Goal: Task Accomplishment & Management: Complete application form

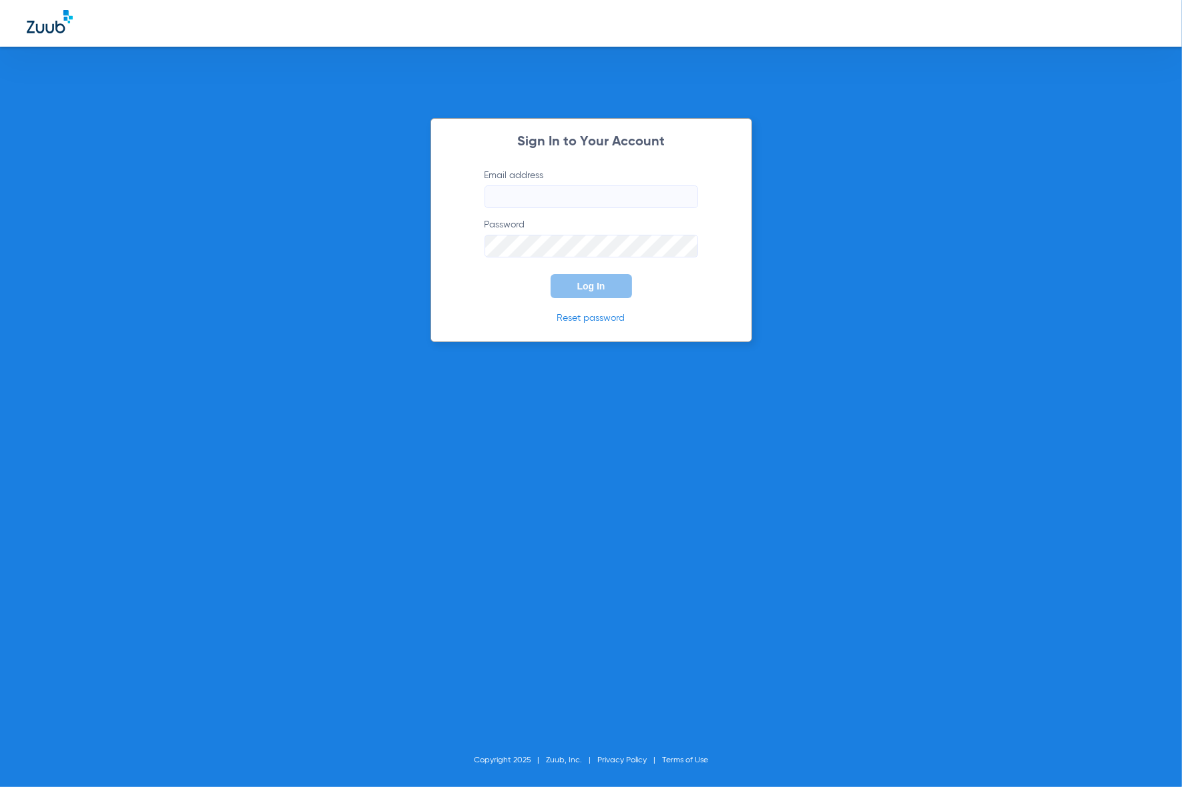
click at [688, 198] on keeper-lock "Open Keeper Popup" at bounding box center [683, 197] width 16 height 16
type input "[EMAIL_ADDRESS][DOMAIN_NAME]"
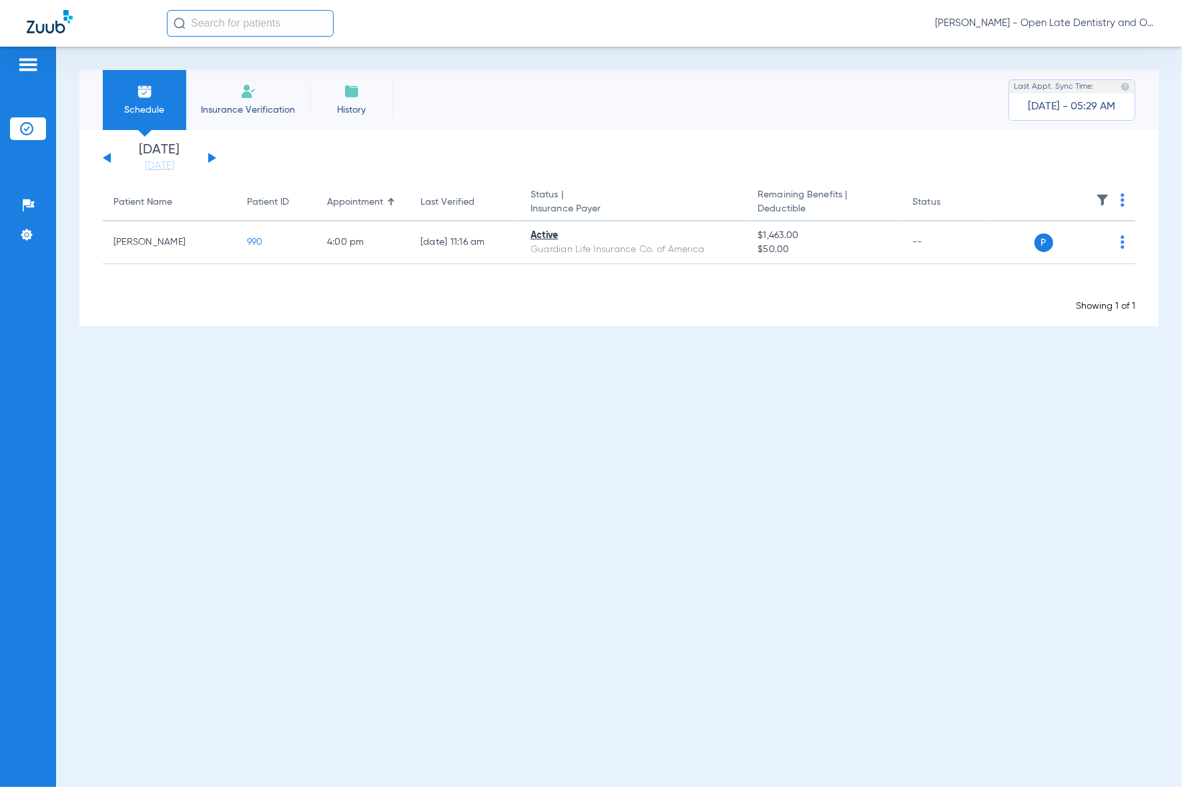
click at [228, 18] on input "text" at bounding box center [250, 23] width 167 height 27
type input "Navya"
click at [262, 66] on span "[PERSON_NAME]" at bounding box center [218, 71] width 85 height 10
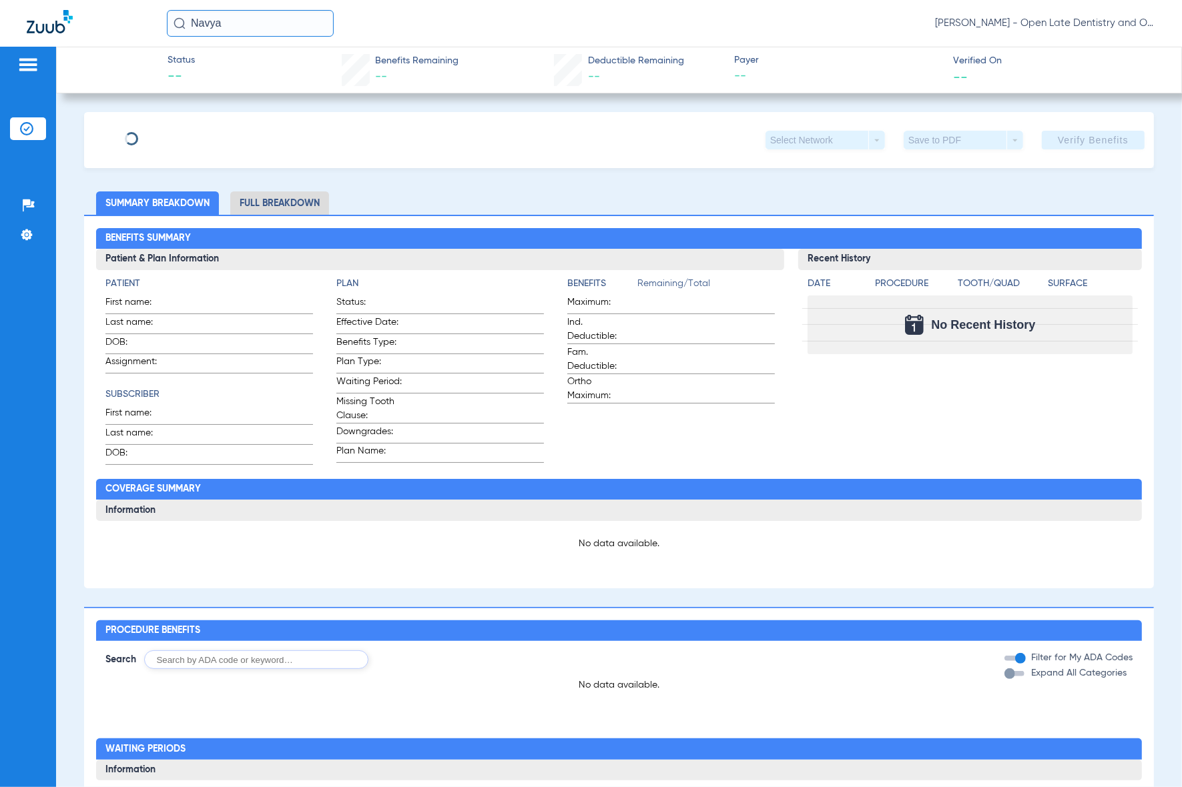
type input "Rashiraj"
type input "[PERSON_NAME]"
type input "[DATE]"
type input "W254571480"
type input "60028802600004"
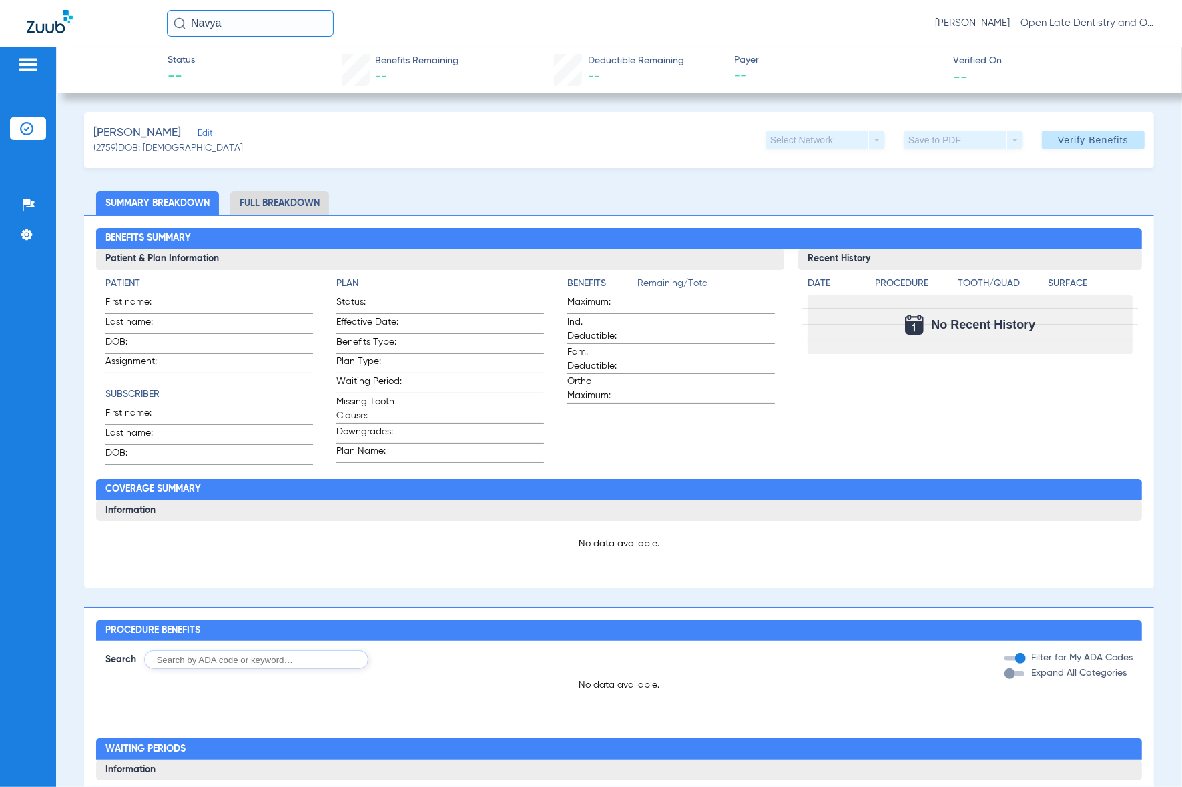
click at [209, 137] on span "Edit" at bounding box center [203, 135] width 12 height 13
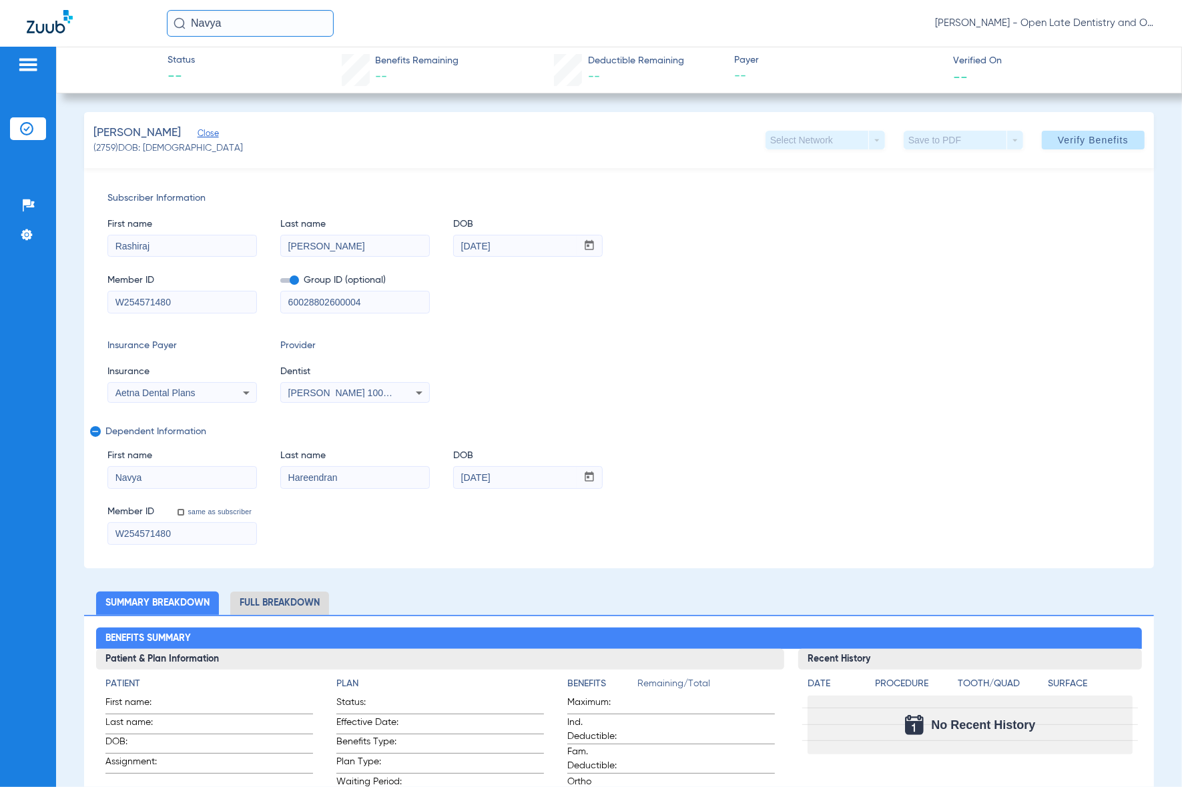
click at [210, 302] on input "W254571480" at bounding box center [182, 302] width 148 height 21
type input "912486774"
click at [231, 401] on div "Aetna Dental Plans" at bounding box center [182, 393] width 148 height 16
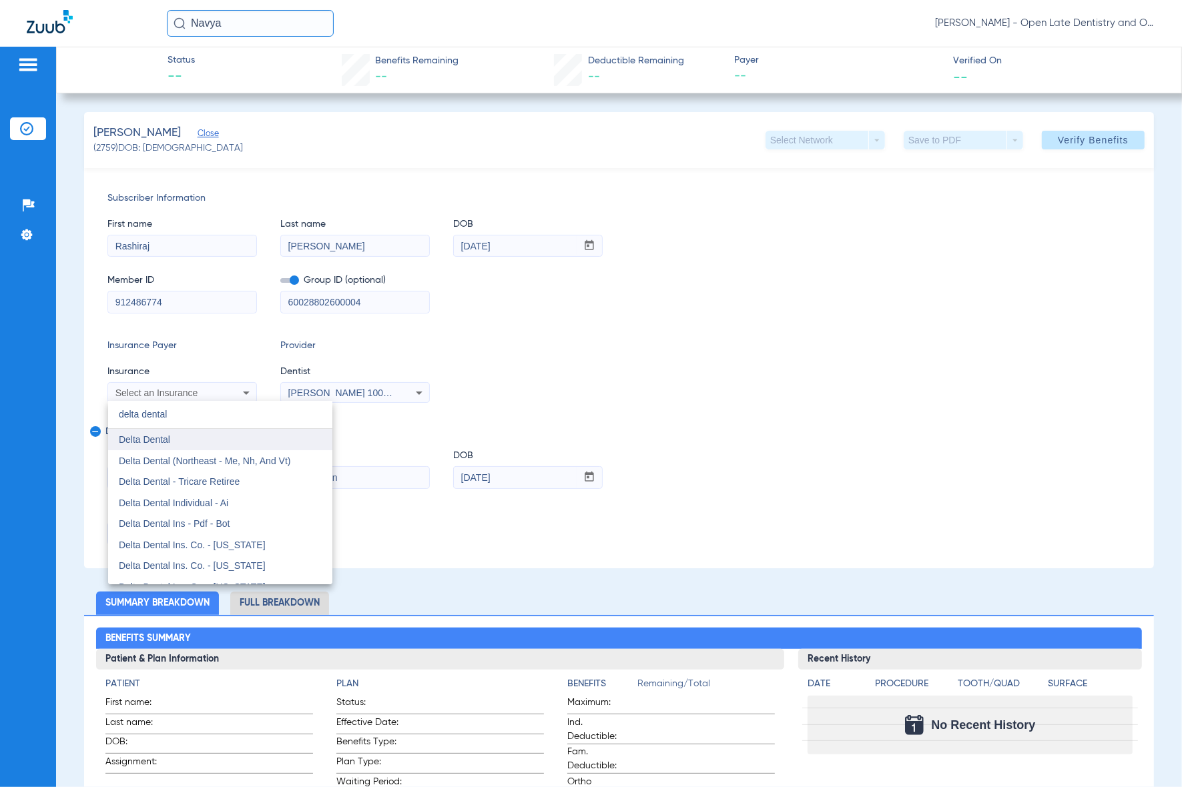
type input "delta dental"
click at [173, 444] on mat-option "Delta Dental" at bounding box center [220, 439] width 224 height 21
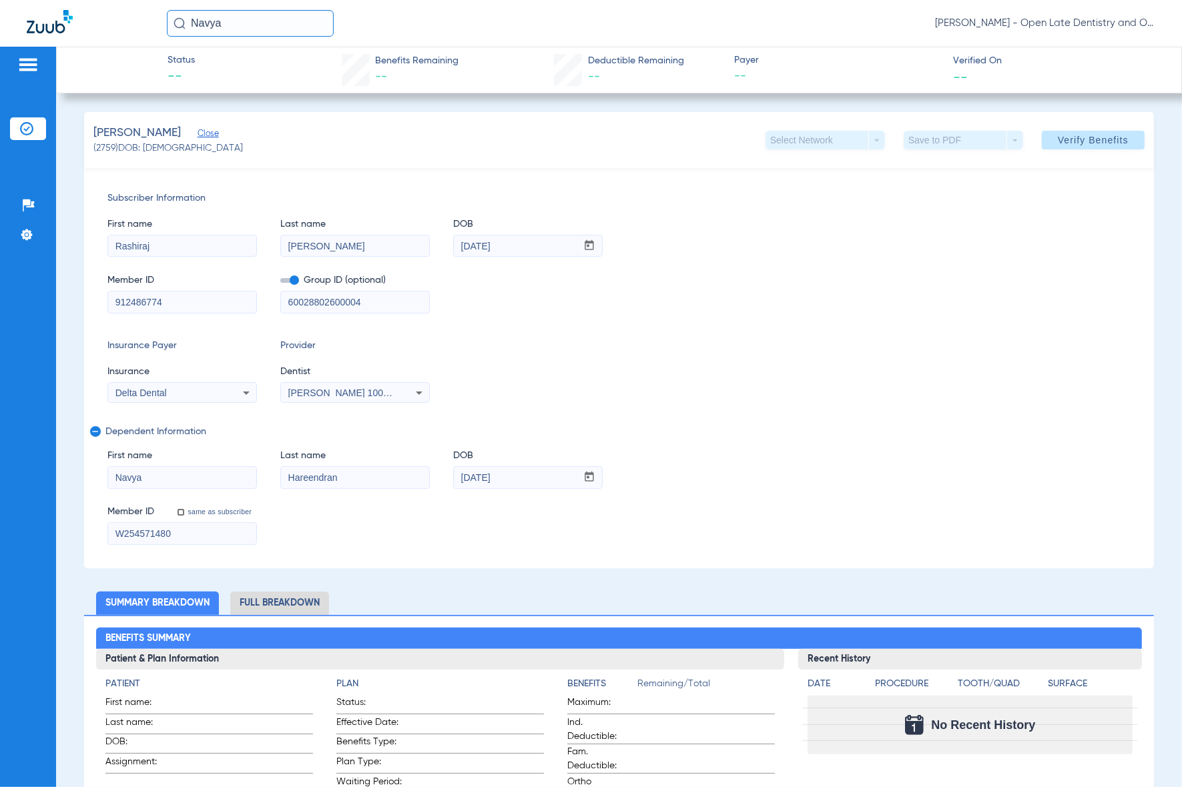
click at [341, 302] on input "60028802600004" at bounding box center [355, 302] width 148 height 21
type input "1"
type input "015493"
click at [1088, 141] on span "Verify Benefits" at bounding box center [1092, 140] width 71 height 11
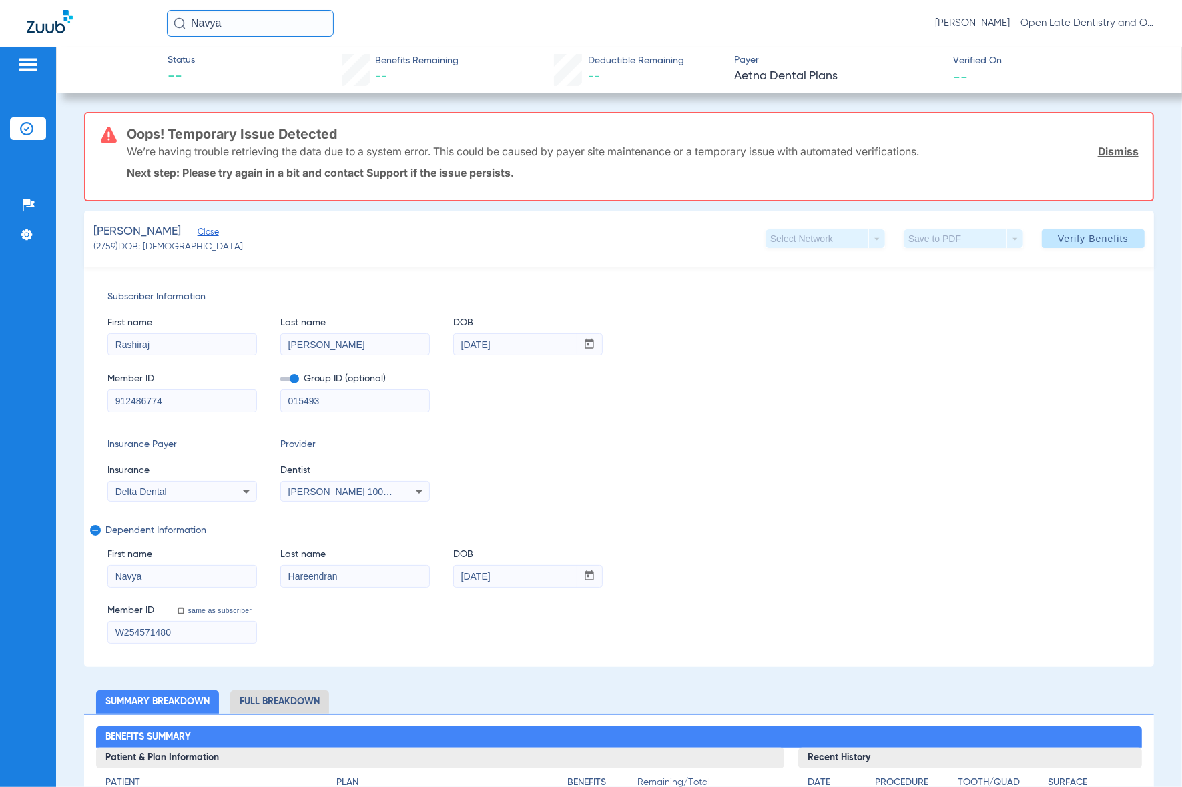
click at [223, 34] on input "Navya" at bounding box center [250, 23] width 167 height 27
type input "catherine badert"
click at [279, 68] on span "Catherine Badert scher" at bounding box center [251, 71] width 151 height 10
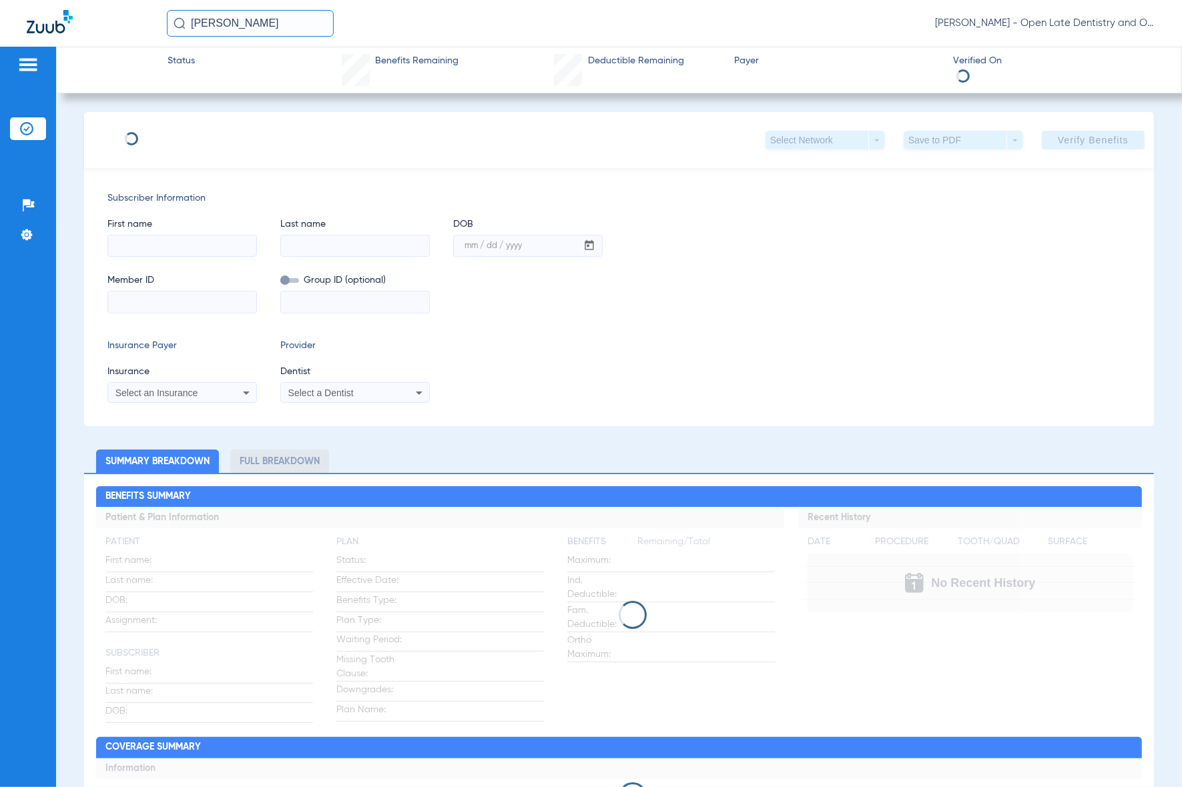
type input "Catherine"
type input "Badertscher"
type input "04/16/1990"
type input "U87615048 01"
type input "3345155"
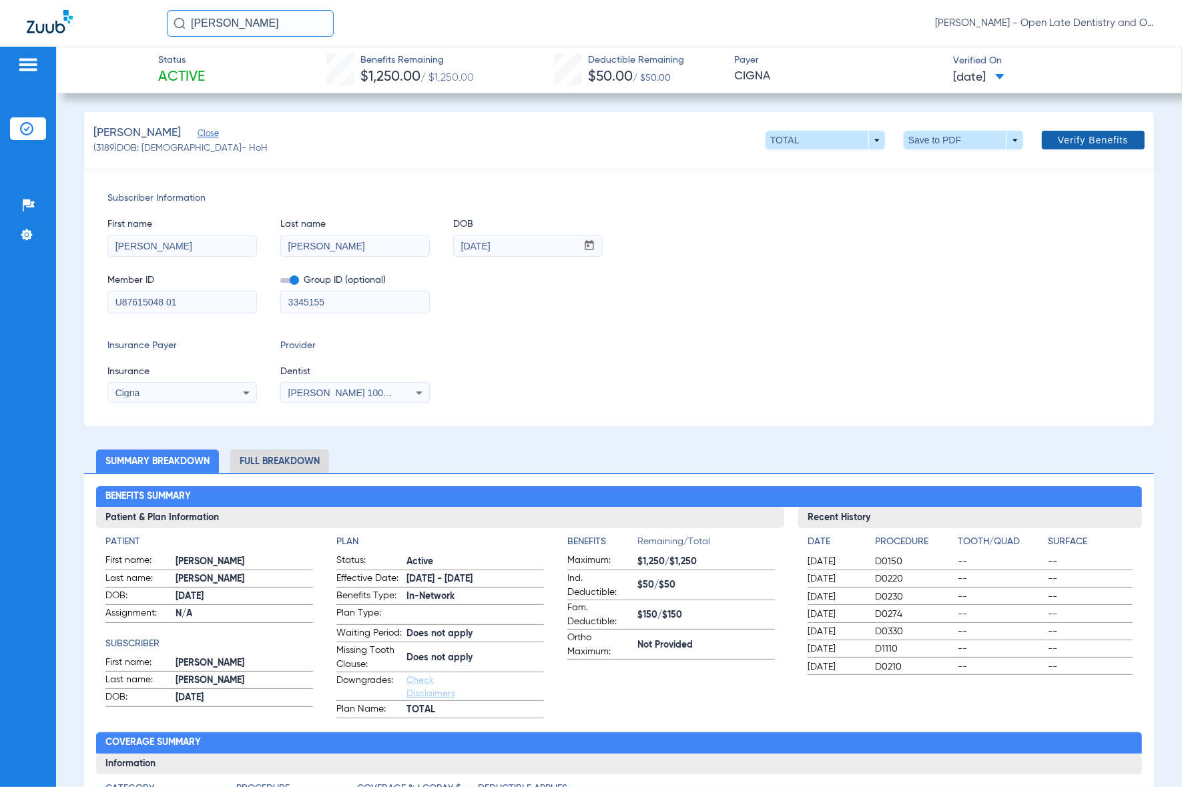
click at [1057, 142] on span "Verify Benefits" at bounding box center [1092, 140] width 71 height 11
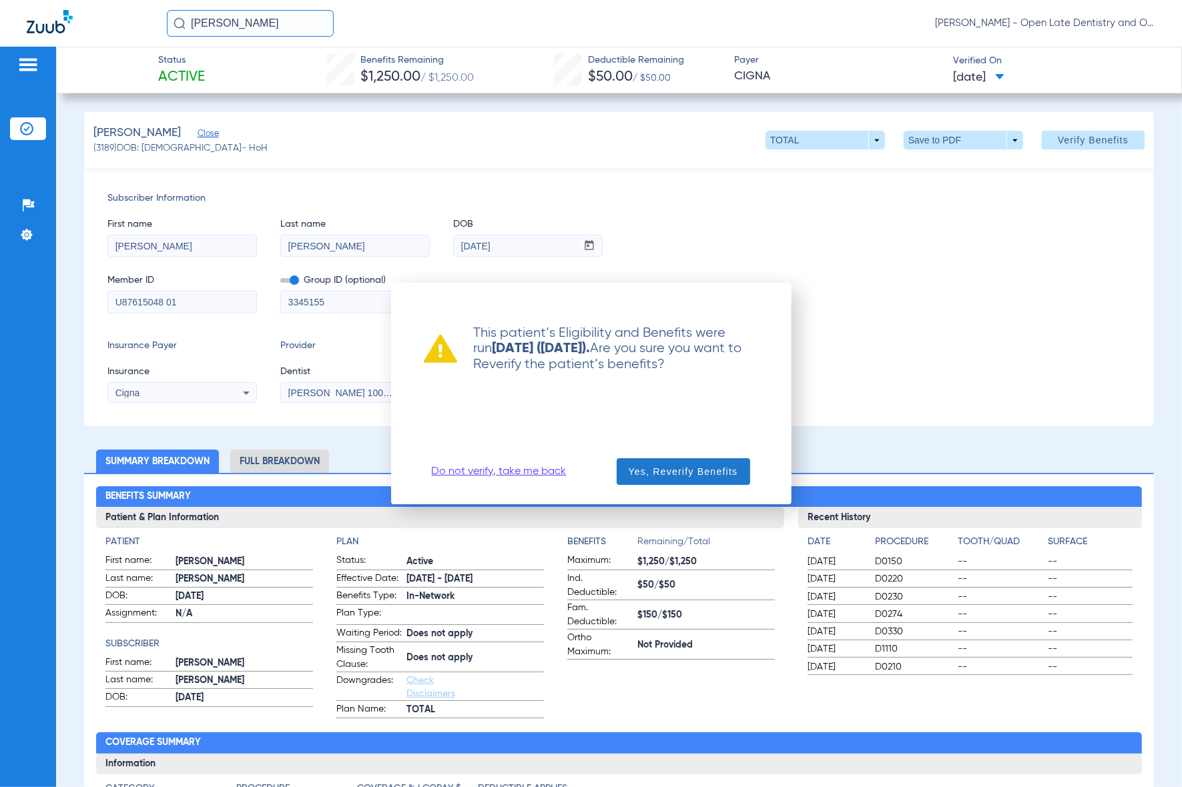
click at [684, 470] on span "Yes, Reverify Benefits" at bounding box center [682, 471] width 109 height 13
